Goal: Task Accomplishment & Management: Manage account settings

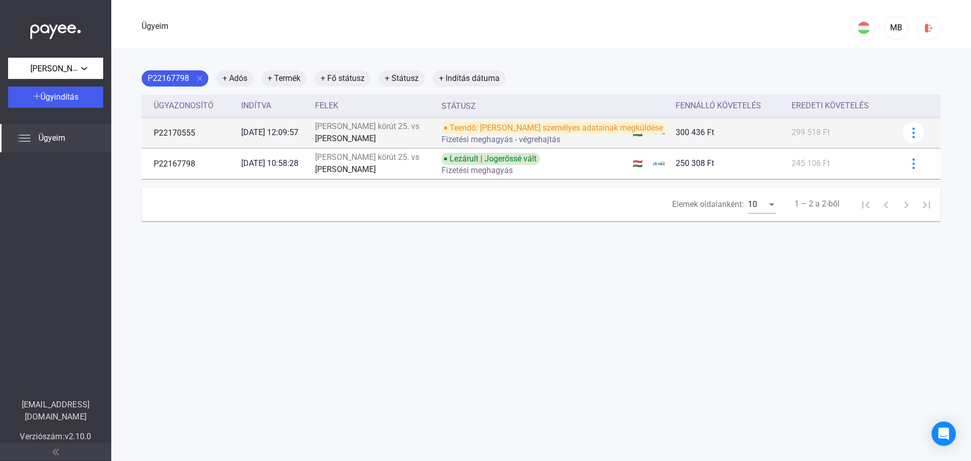
click at [561, 136] on font "Fizetési meghagyás - végrehajtás" at bounding box center [501, 140] width 119 height 10
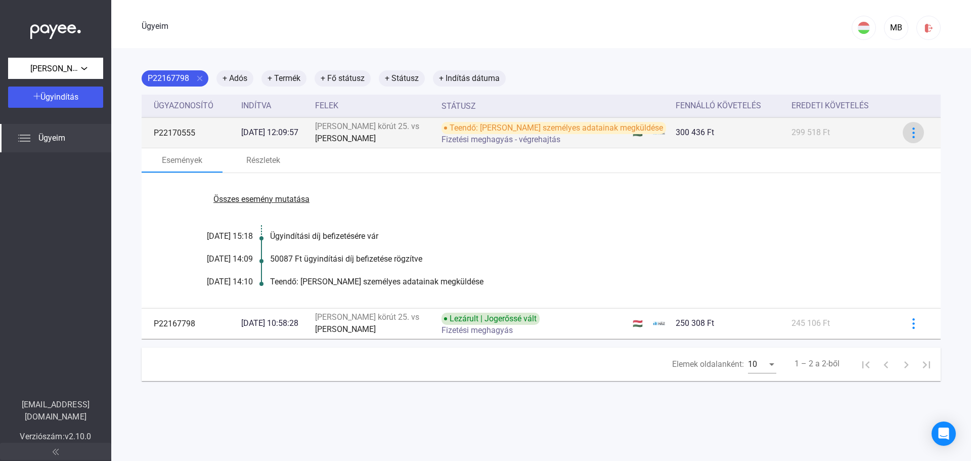
click at [909, 135] on img at bounding box center [914, 133] width 11 height 11
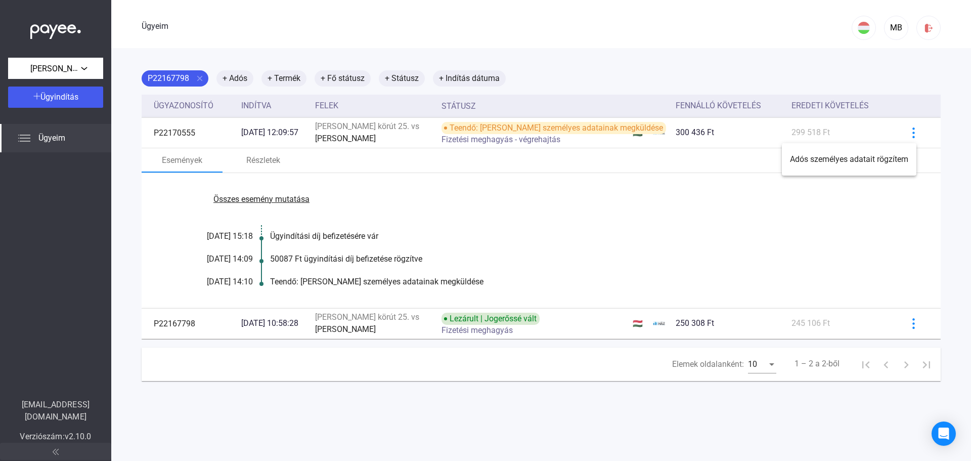
click at [279, 167] on div at bounding box center [485, 230] width 971 height 461
click at [270, 165] on font "Részletek" at bounding box center [263, 160] width 34 height 12
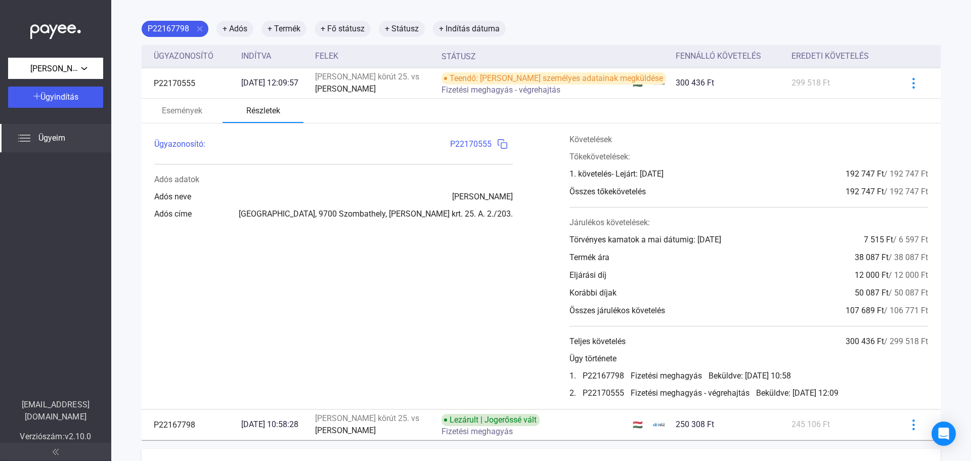
scroll to position [51, 0]
click at [192, 108] on font "Események" at bounding box center [182, 110] width 40 height 10
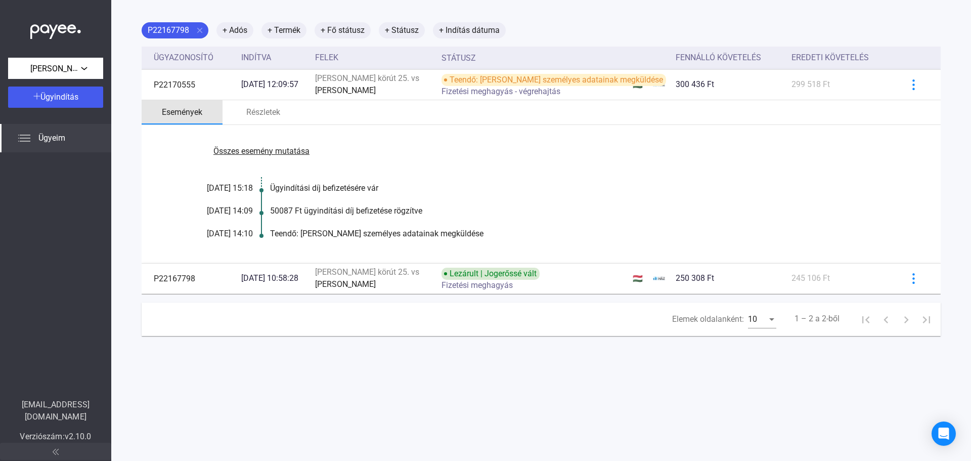
scroll to position [48, 0]
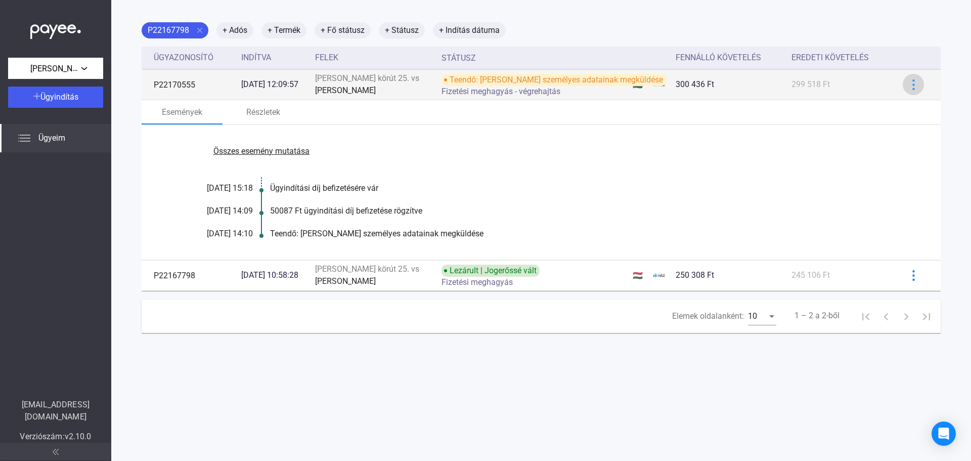
click at [908, 92] on button at bounding box center [913, 84] width 21 height 21
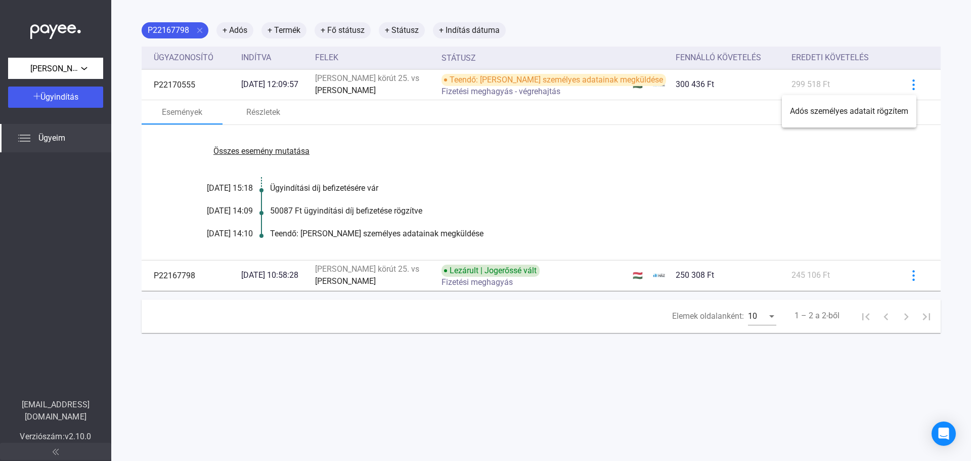
click at [903, 86] on div at bounding box center [485, 230] width 971 height 461
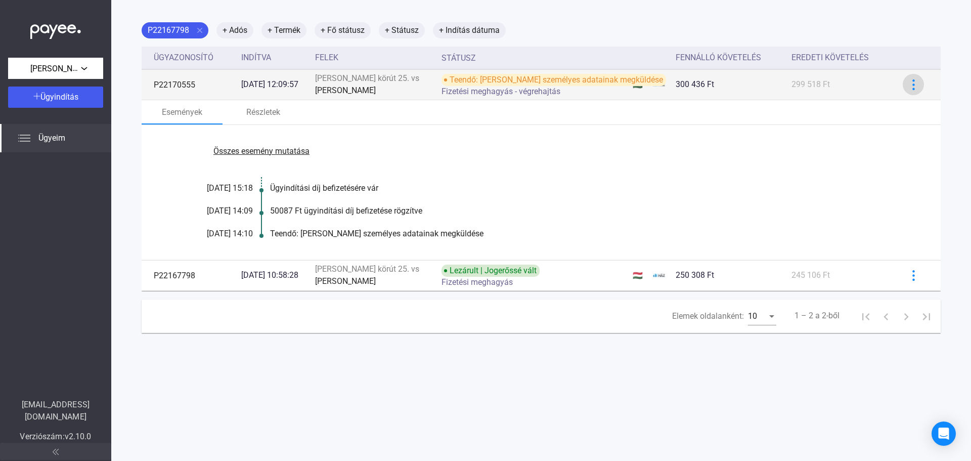
click at [911, 93] on button at bounding box center [913, 84] width 21 height 21
click at [911, 93] on div at bounding box center [485, 230] width 971 height 461
click at [909, 88] on img at bounding box center [914, 84] width 11 height 11
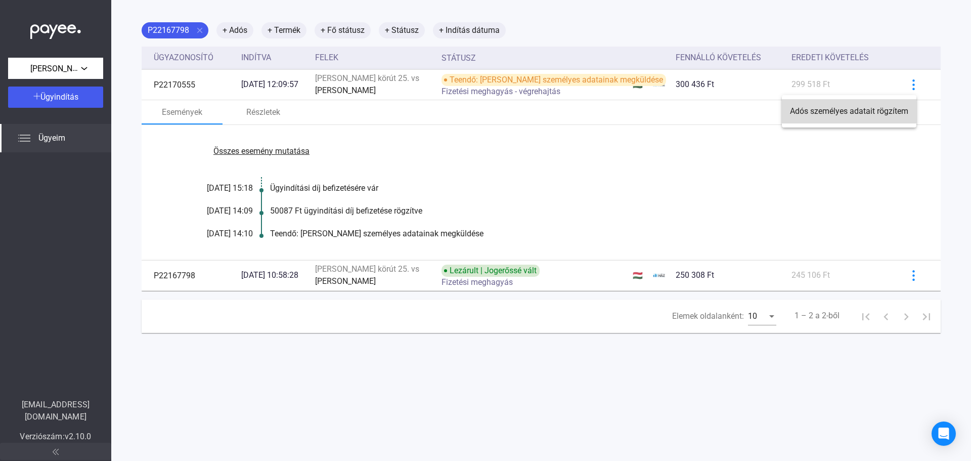
click at [827, 110] on font "Adós személyes adatait rögzítem" at bounding box center [849, 111] width 118 height 10
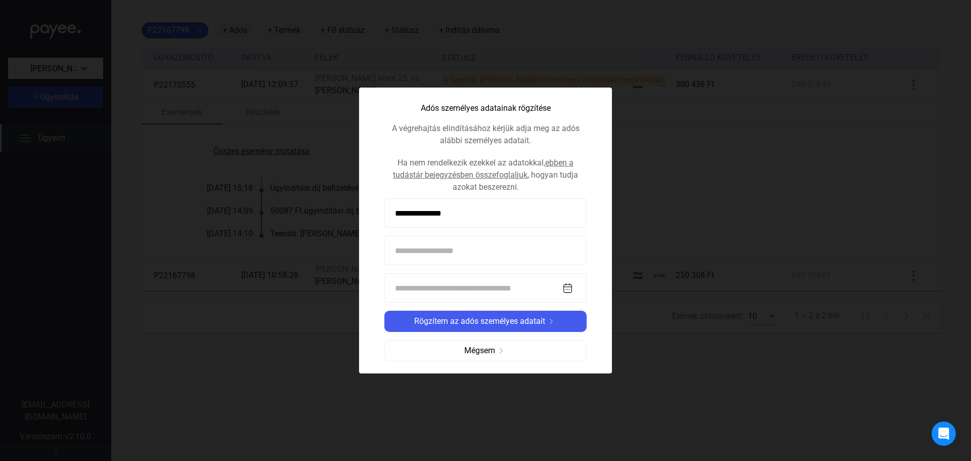
type input "**********"
click at [577, 282] on input at bounding box center [486, 287] width 202 height 29
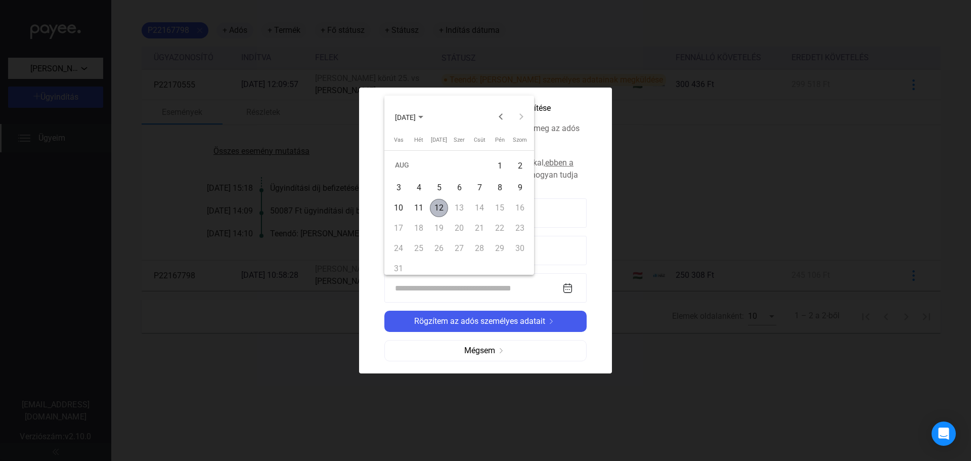
click at [573, 288] on div at bounding box center [485, 230] width 971 height 461
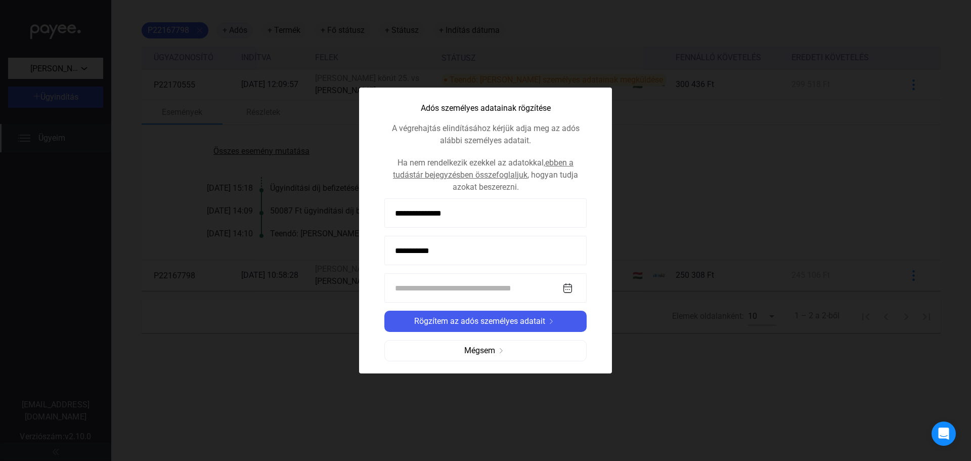
click at [573, 288] on input at bounding box center [486, 287] width 202 height 29
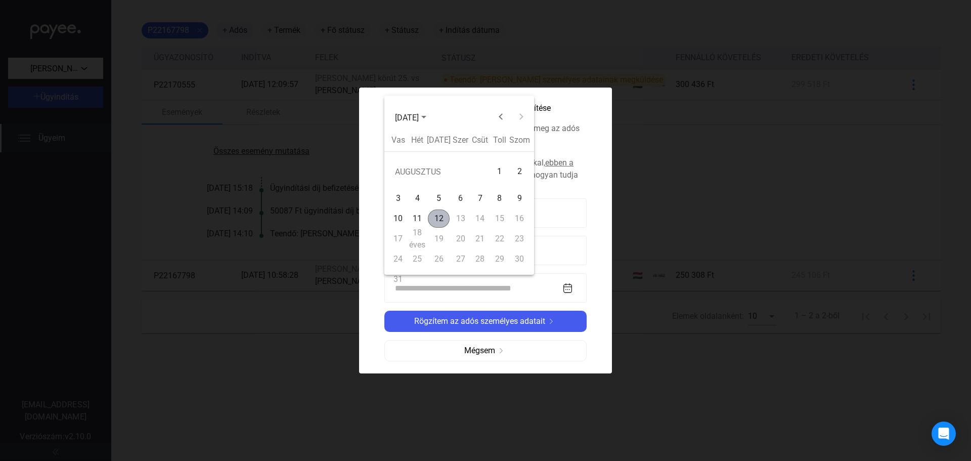
click at [419, 114] on font "[DATE]" at bounding box center [407, 118] width 24 height 10
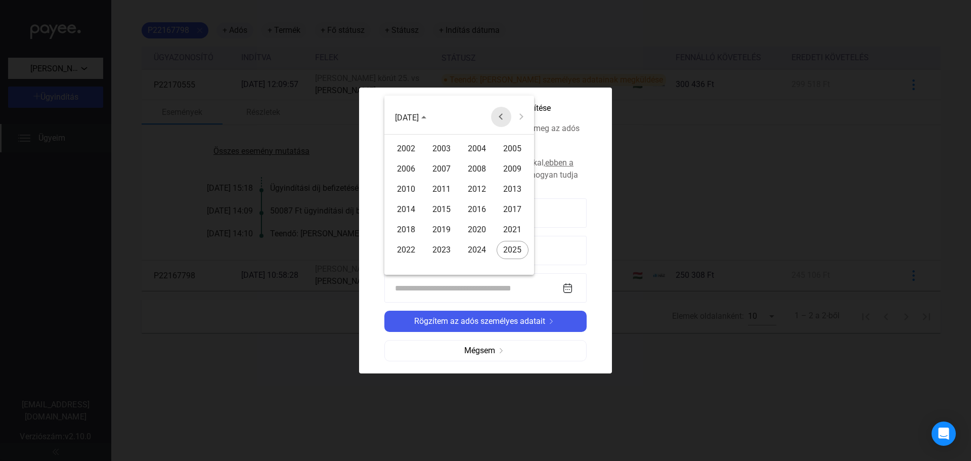
click at [499, 116] on button "Previous 24 years" at bounding box center [501, 117] width 20 height 20
click at [504, 229] on font "1973" at bounding box center [512, 230] width 18 height 10
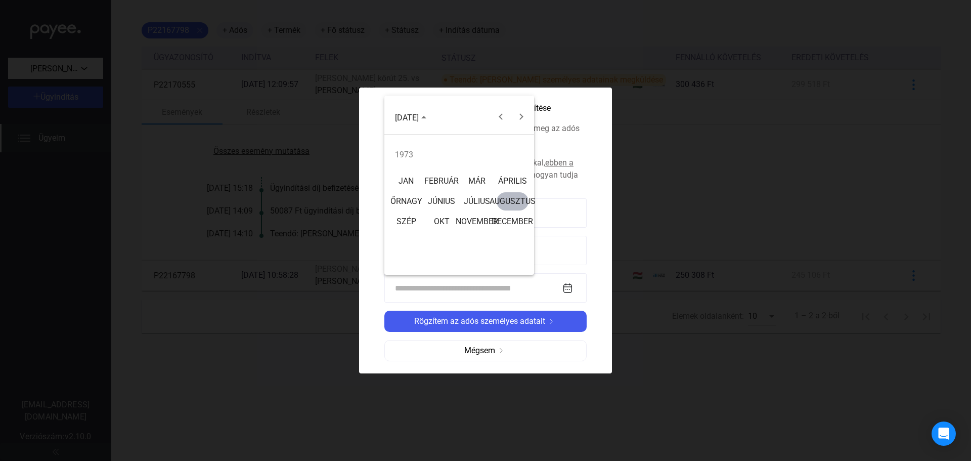
click at [511, 201] on font "AUGUSZTUS" at bounding box center [513, 201] width 46 height 10
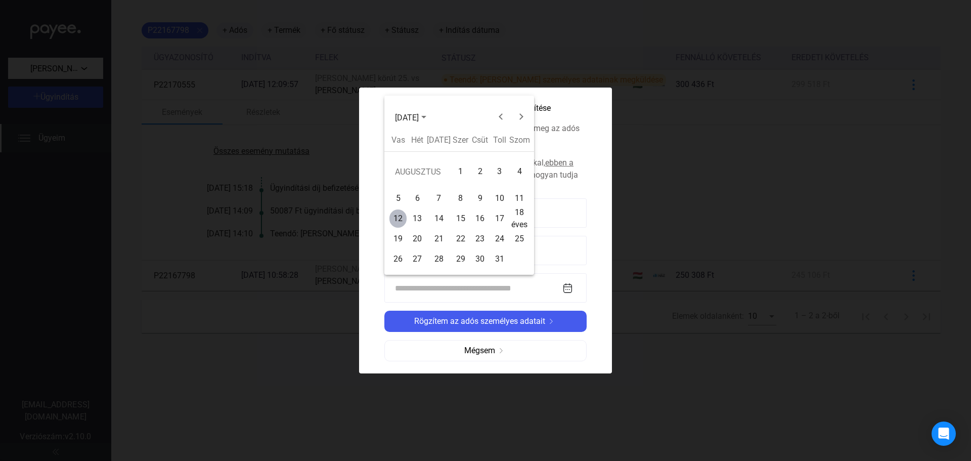
click at [414, 235] on div "20" at bounding box center [417, 239] width 17 height 18
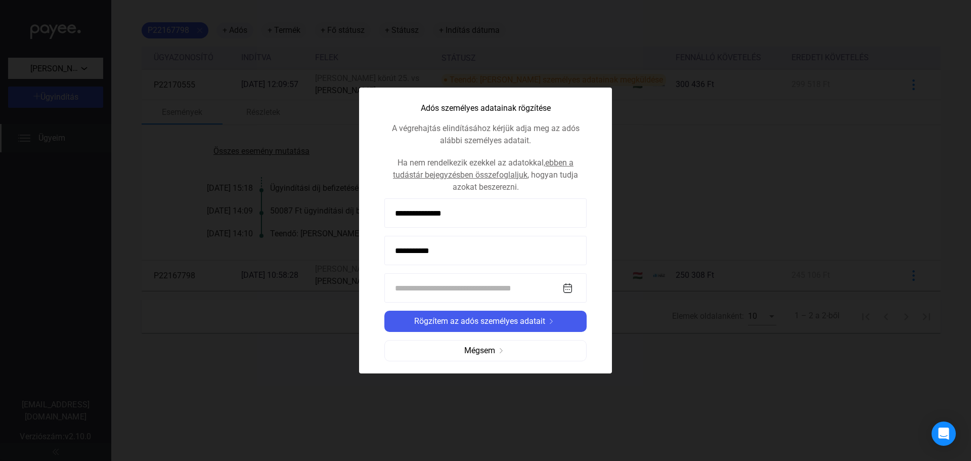
type input "**********"
click at [525, 320] on font "Rögzítem az adós személyes adatait" at bounding box center [479, 321] width 131 height 10
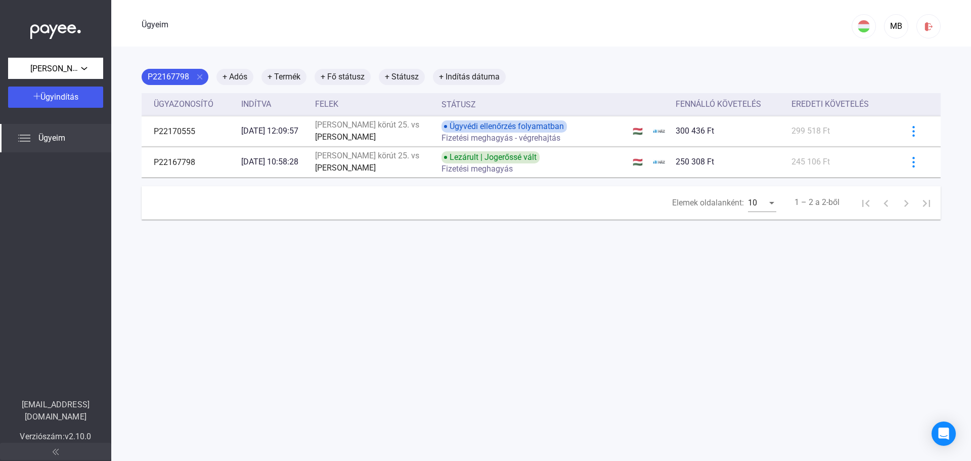
scroll to position [0, 0]
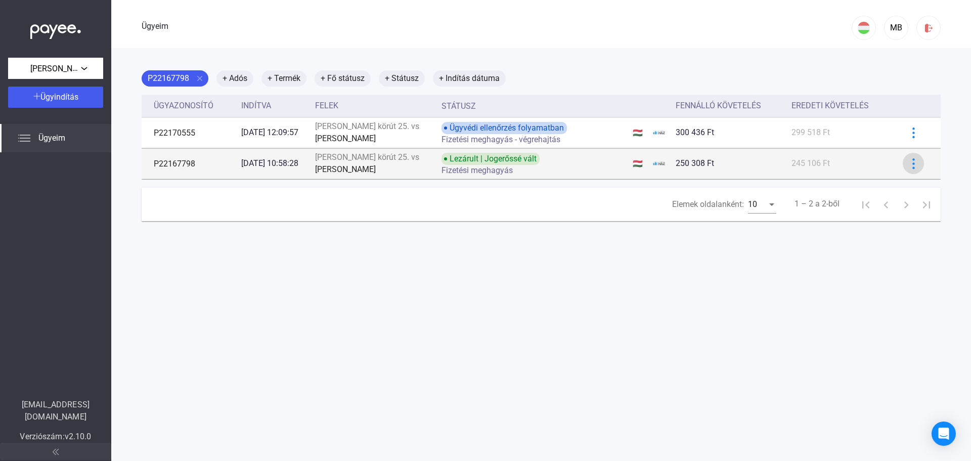
click at [903, 164] on button at bounding box center [913, 163] width 21 height 21
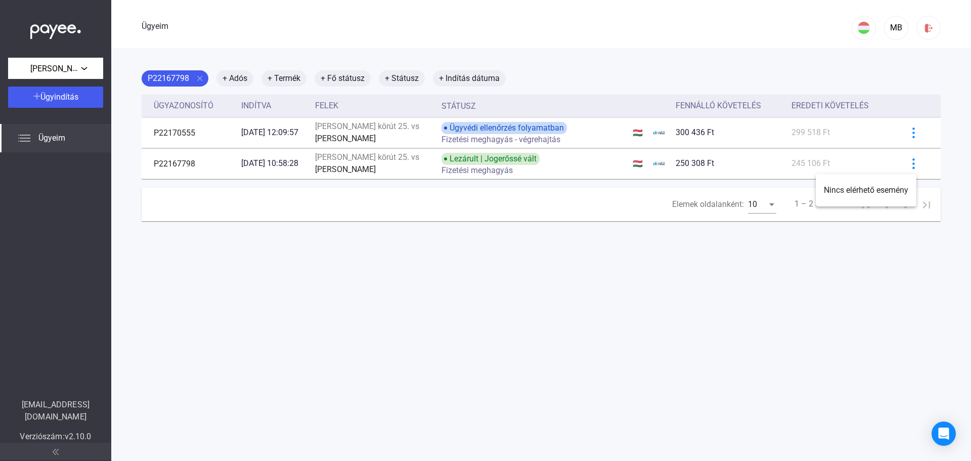
drag, startPoint x: 904, startPoint y: 162, endPoint x: 905, endPoint y: 147, distance: 15.2
click at [905, 162] on div at bounding box center [485, 230] width 971 height 461
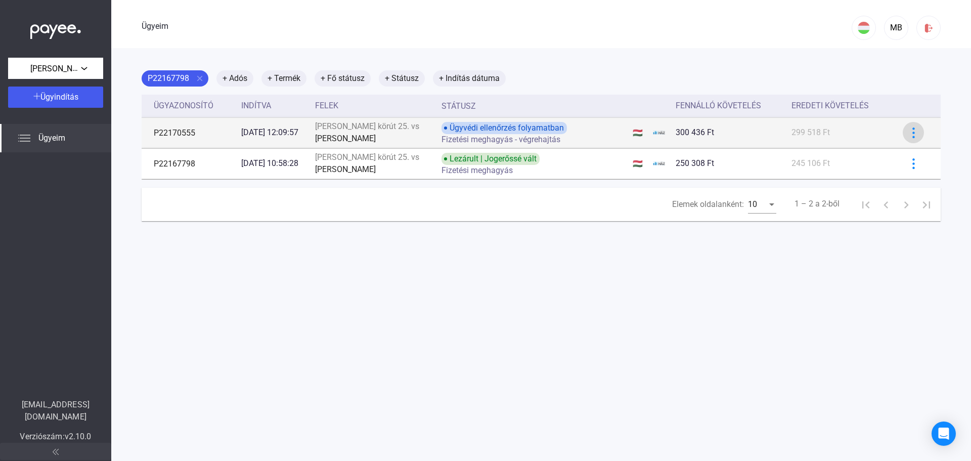
click at [909, 136] on img at bounding box center [914, 133] width 11 height 11
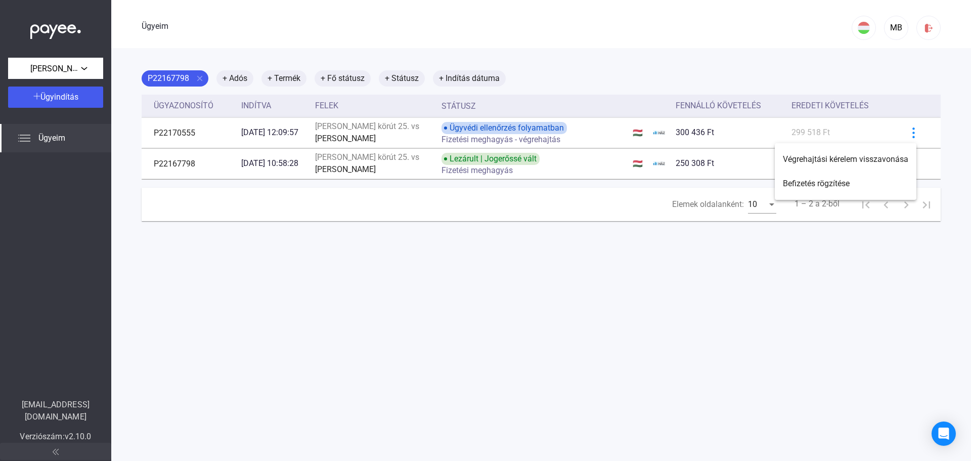
click at [905, 124] on div at bounding box center [485, 230] width 971 height 461
click at [65, 69] on font "[PERSON_NAME][STREET_ADDRESS]." at bounding box center [98, 68] width 136 height 10
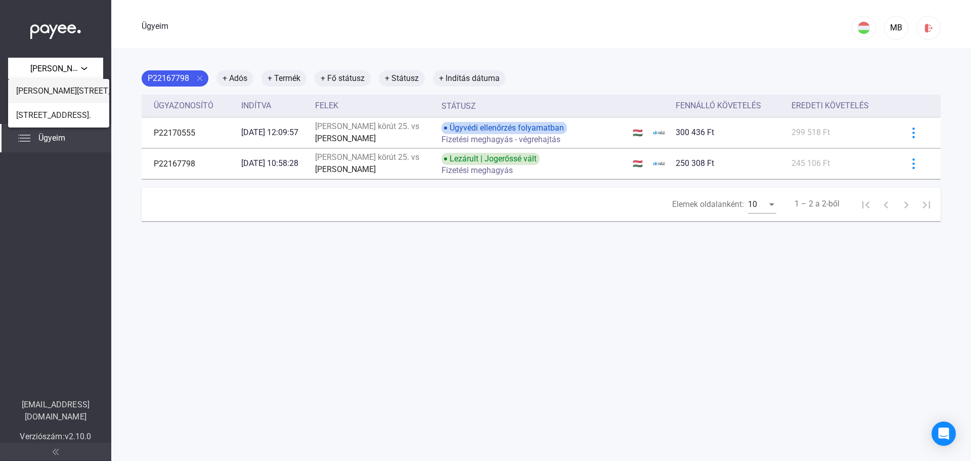
click at [71, 89] on font "[PERSON_NAME][STREET_ADDRESS]." at bounding box center [84, 91] width 136 height 10
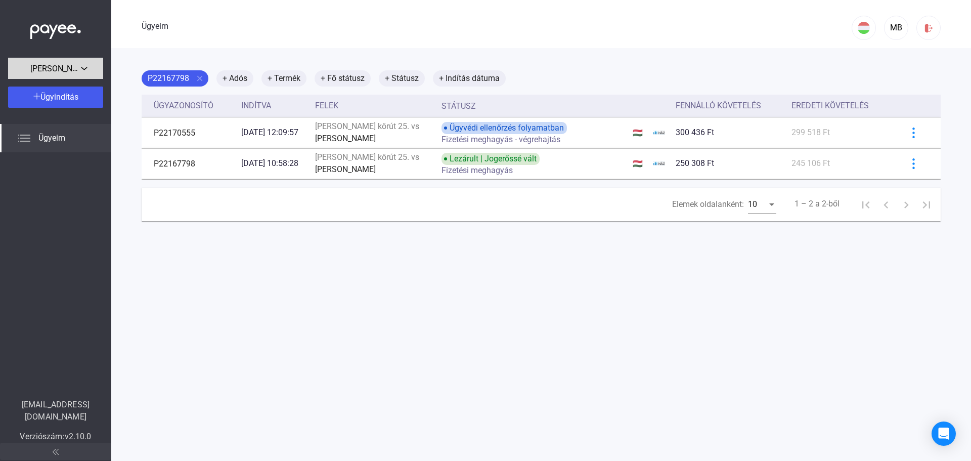
click at [45, 61] on button "[PERSON_NAME][STREET_ADDRESS]." at bounding box center [55, 68] width 95 height 21
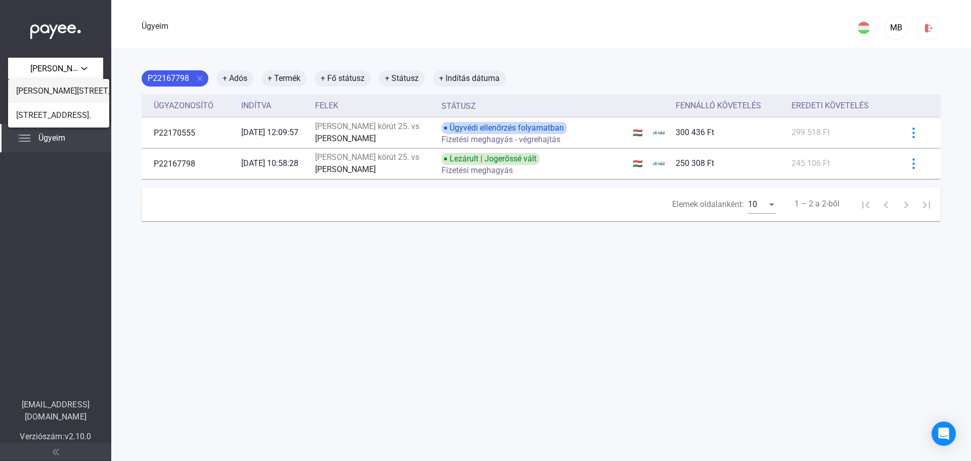
click at [58, 88] on font "[PERSON_NAME][STREET_ADDRESS]." at bounding box center [84, 91] width 136 height 10
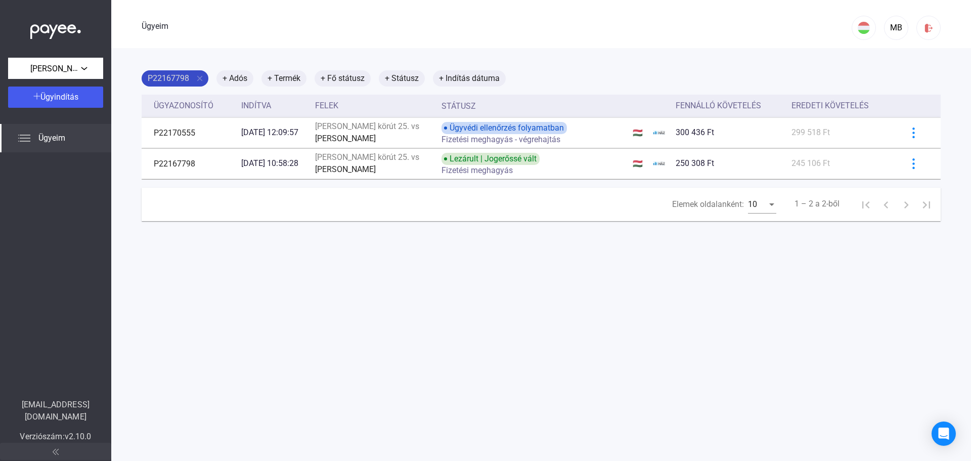
click at [180, 79] on font "P22167798" at bounding box center [168, 78] width 41 height 10
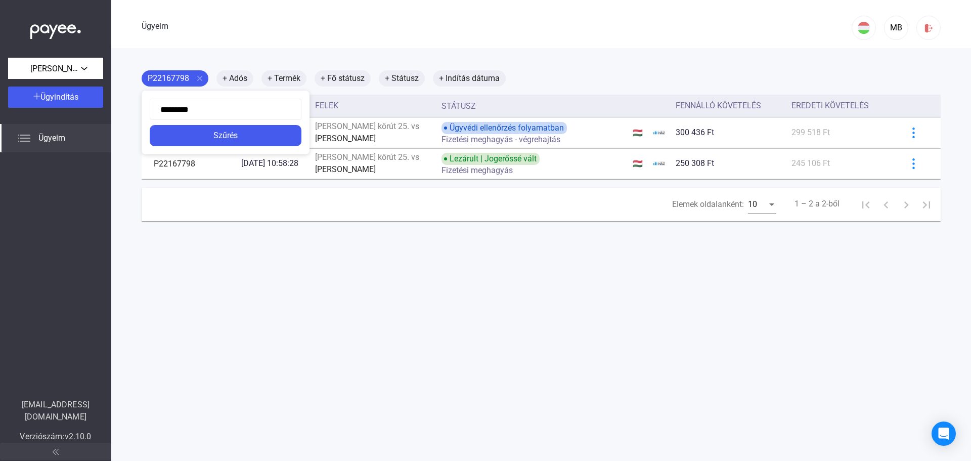
click at [291, 28] on div at bounding box center [485, 230] width 971 height 461
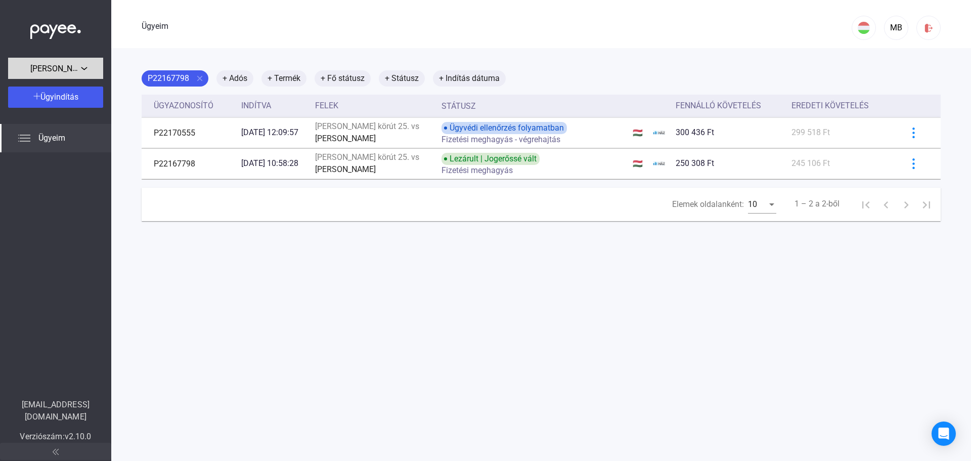
click at [91, 74] on div "[PERSON_NAME][STREET_ADDRESS]." at bounding box center [55, 68] width 89 height 13
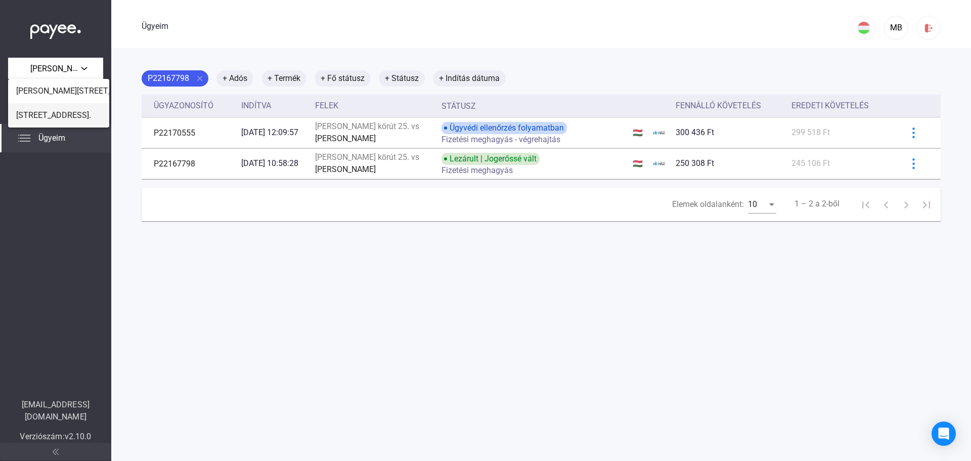
click at [67, 110] on button "[STREET_ADDRESS]." at bounding box center [58, 115] width 101 height 24
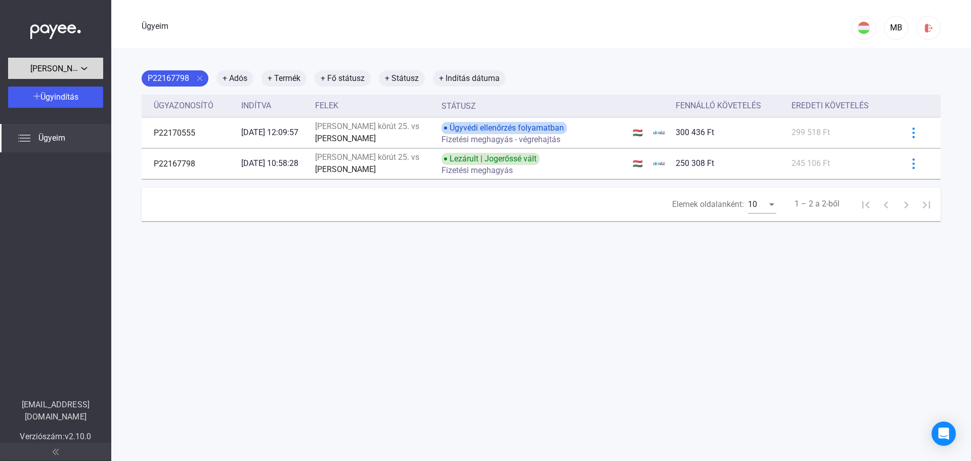
click at [69, 67] on font "[PERSON_NAME][STREET_ADDRESS]." at bounding box center [98, 68] width 136 height 10
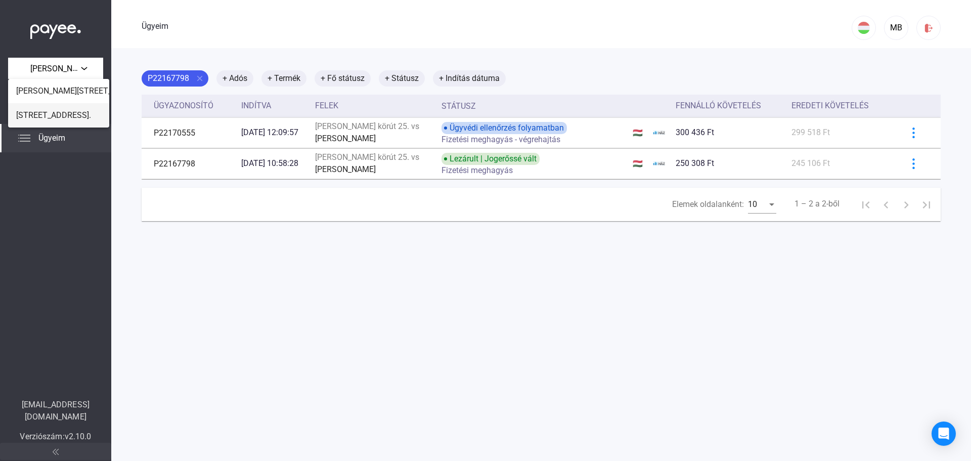
click at [42, 116] on font "[STREET_ADDRESS]." at bounding box center [53, 115] width 75 height 10
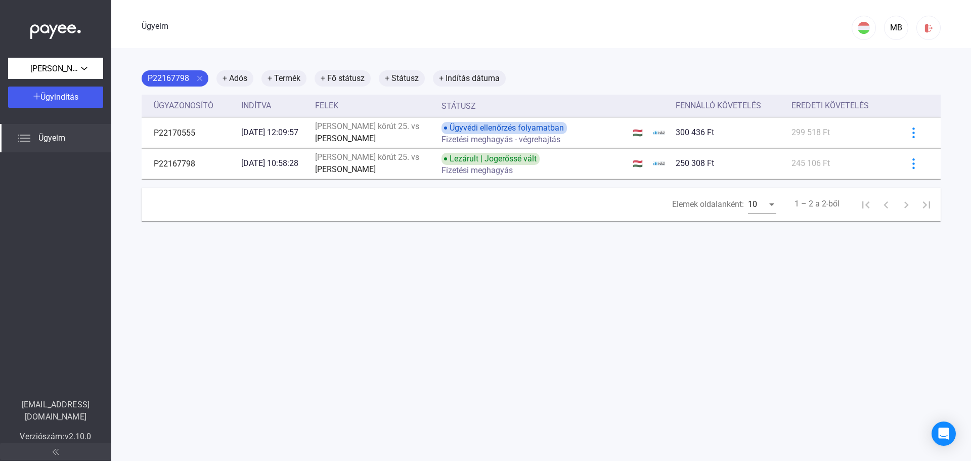
click at [52, 141] on font "Ügyeim" at bounding box center [51, 138] width 27 height 10
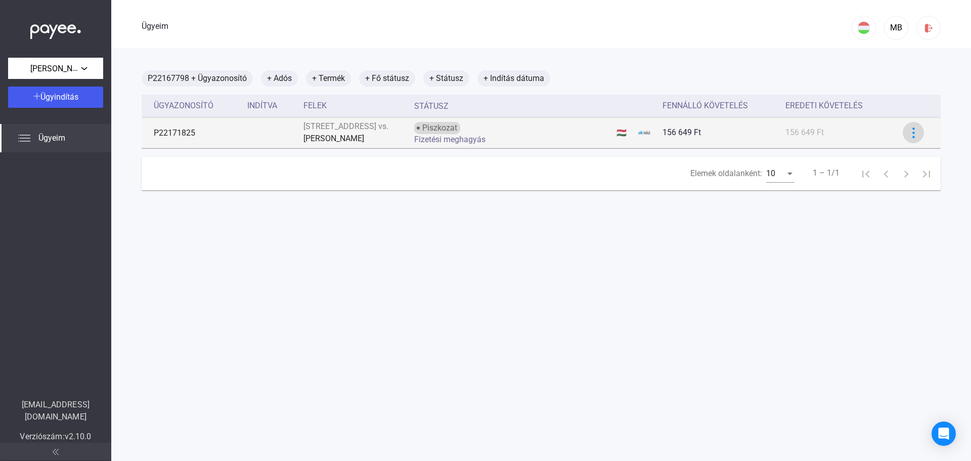
click at [909, 133] on img at bounding box center [914, 133] width 11 height 11
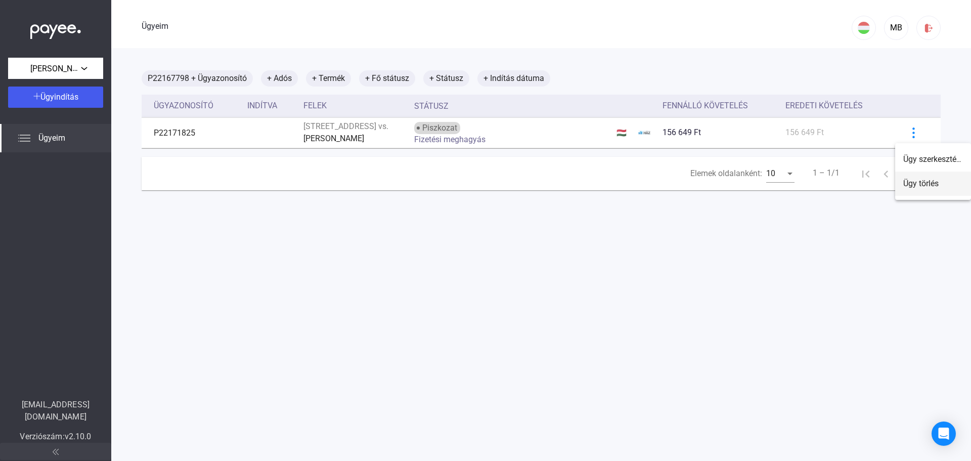
click at [913, 179] on font "Ügy törlés" at bounding box center [921, 184] width 35 height 10
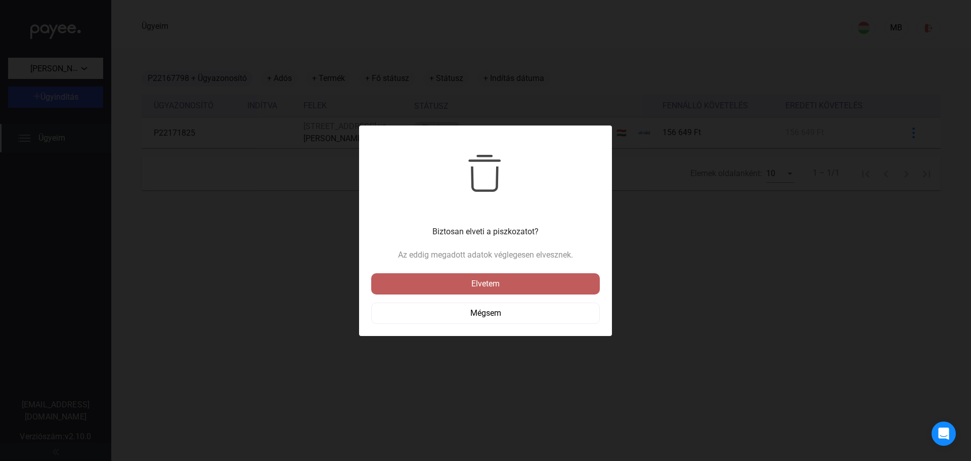
click at [541, 282] on div "Elvetem" at bounding box center [485, 284] width 223 height 12
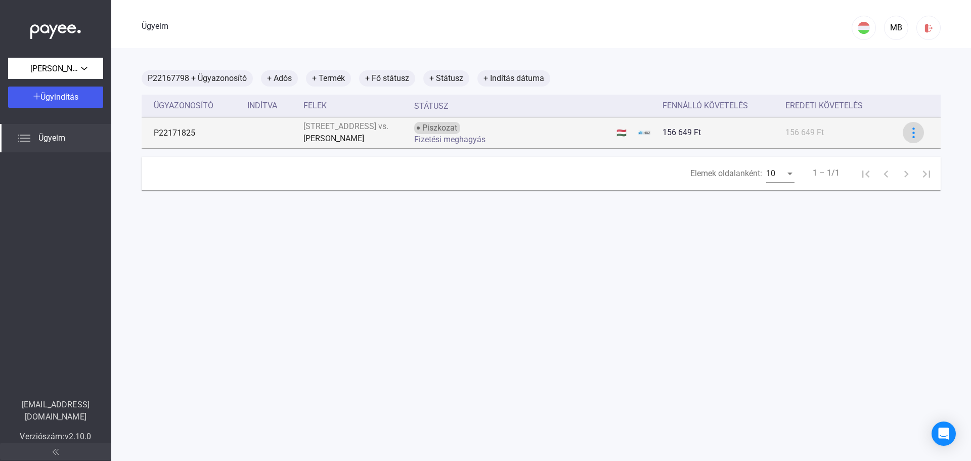
click at [913, 135] on div at bounding box center [913, 133] width 15 height 11
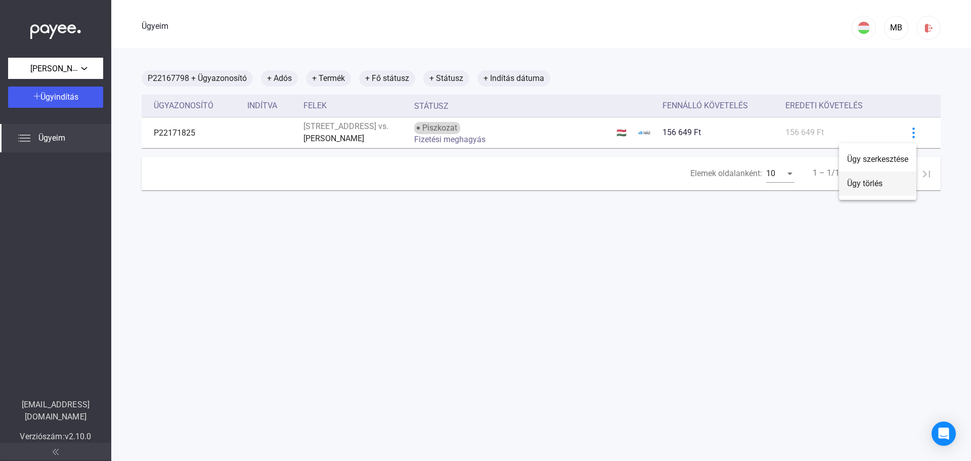
click at [869, 182] on font "Ügy törlés" at bounding box center [864, 184] width 35 height 10
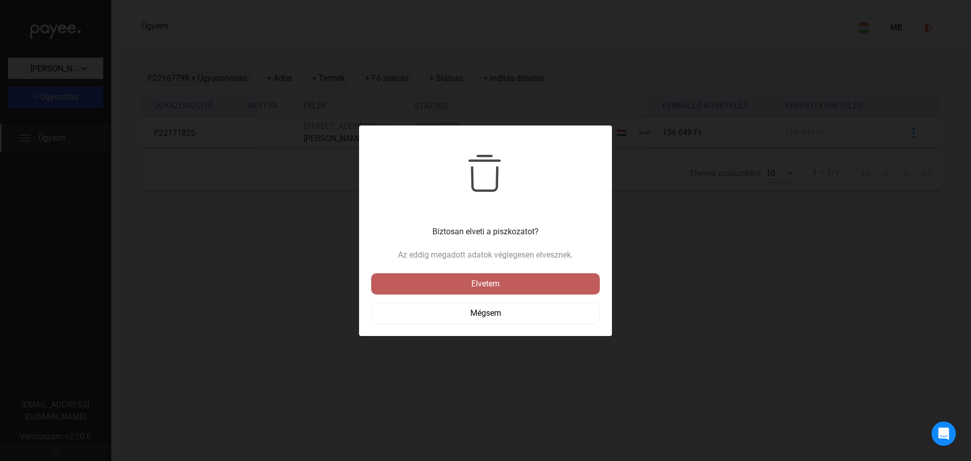
click at [521, 285] on div "Elvetem" at bounding box center [485, 284] width 223 height 12
